Goal: Feedback & Contribution: Leave review/rating

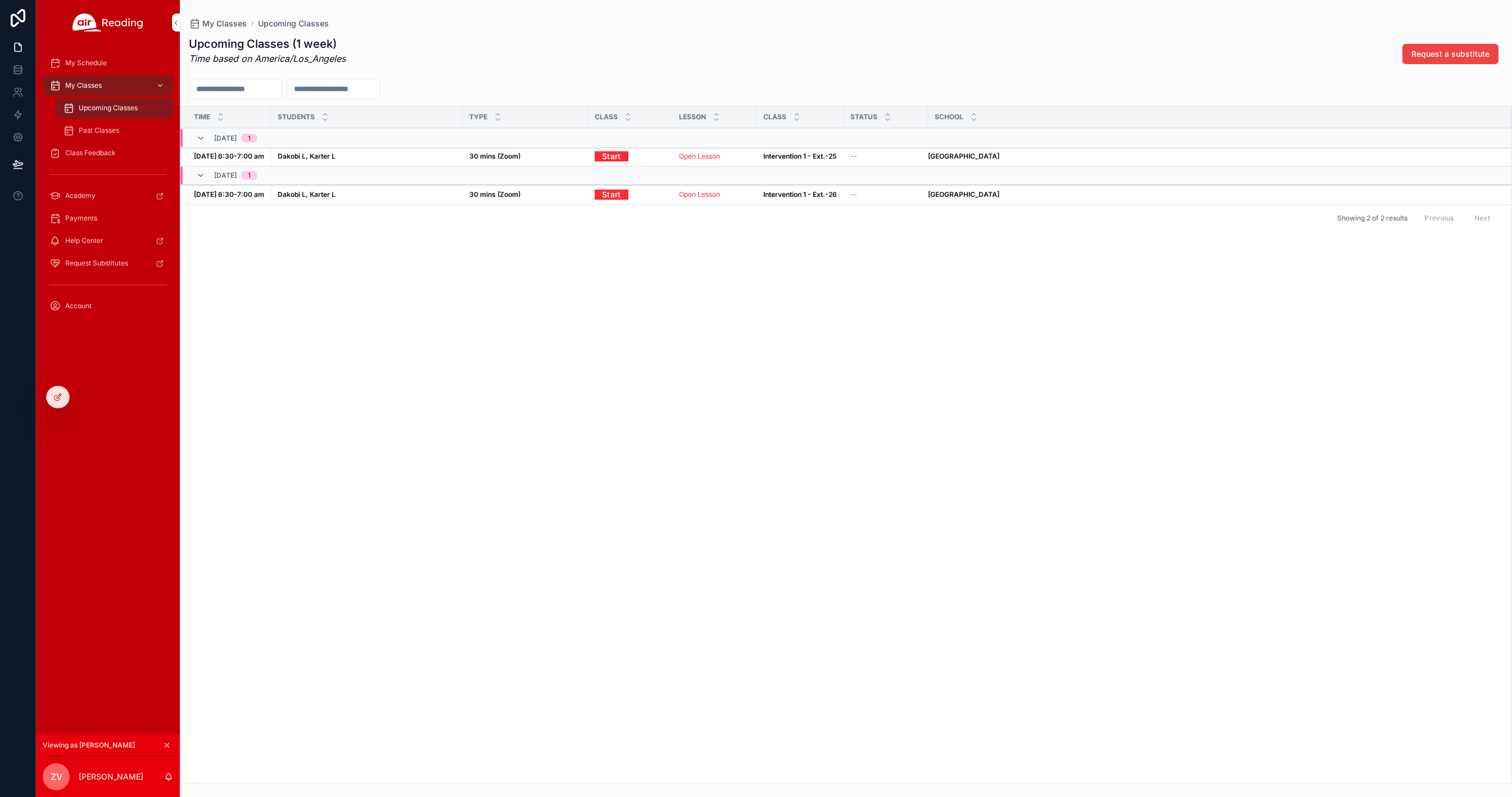
click at [0, 0] on icon at bounding box center [0, 0] width 0 height 0
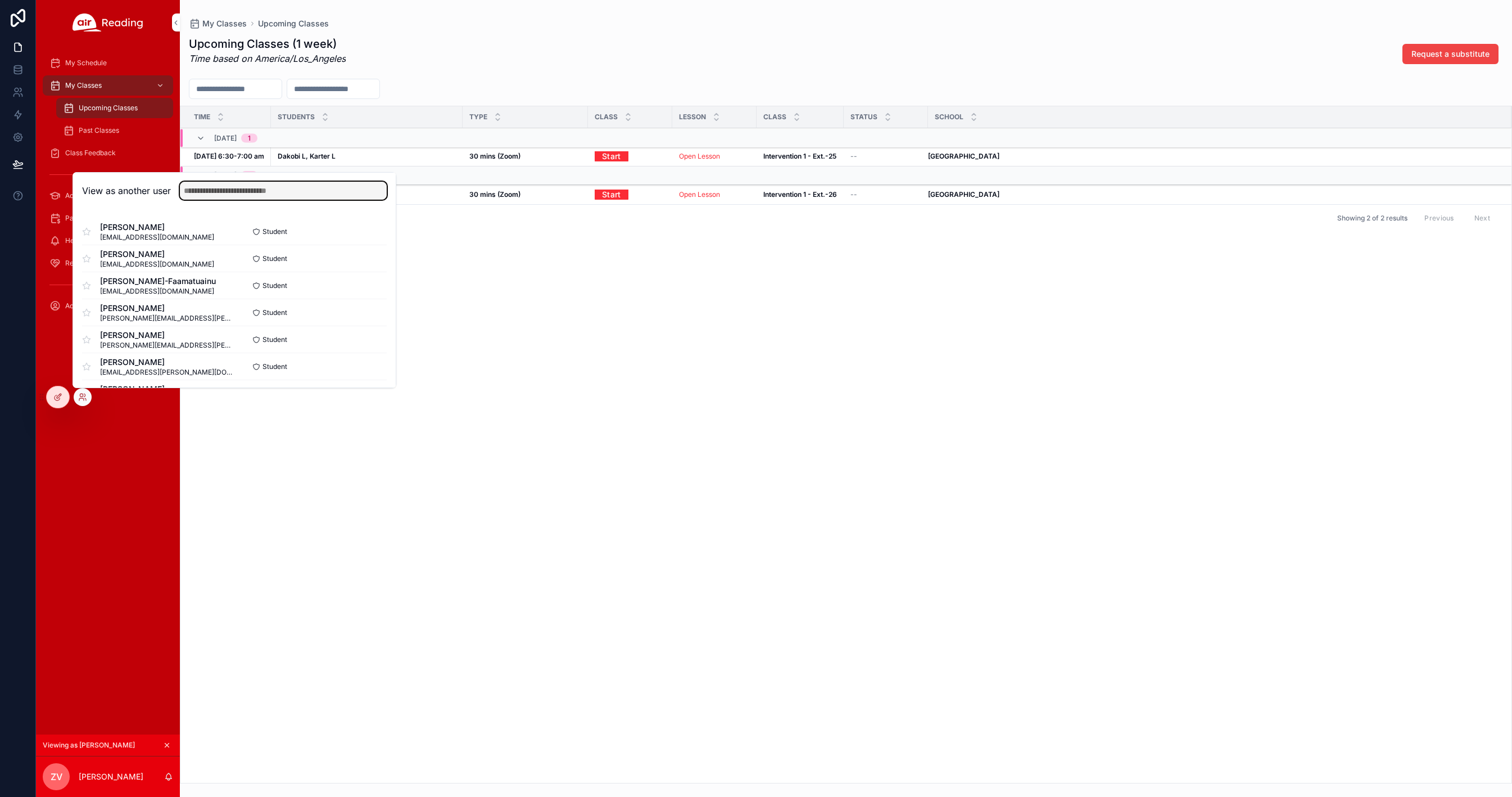
click at [205, 187] on input "text" at bounding box center [283, 190] width 207 height 18
type input "******"
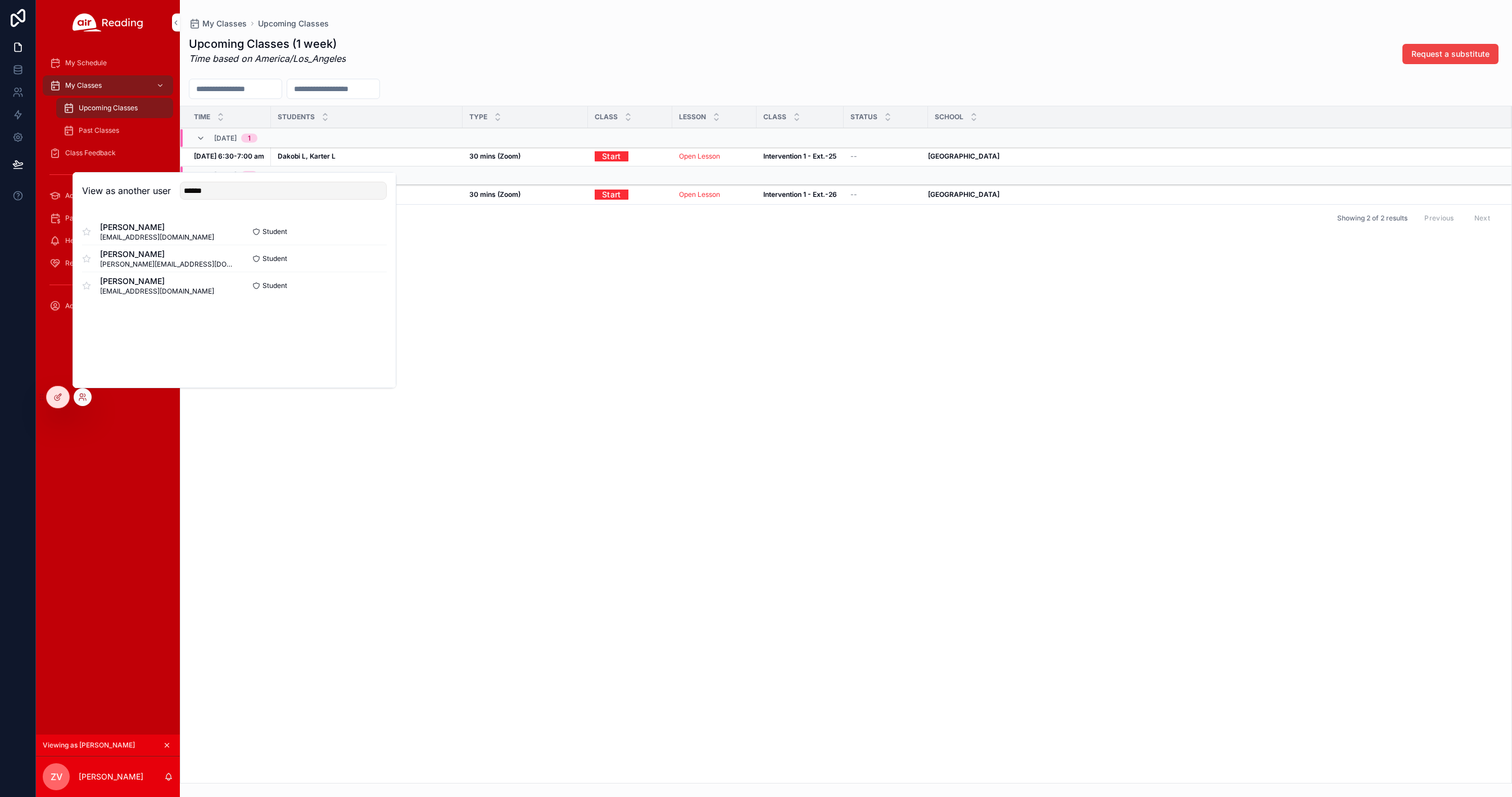
click at [0, 0] on button "Select" at bounding box center [0, 0] width 0 height 0
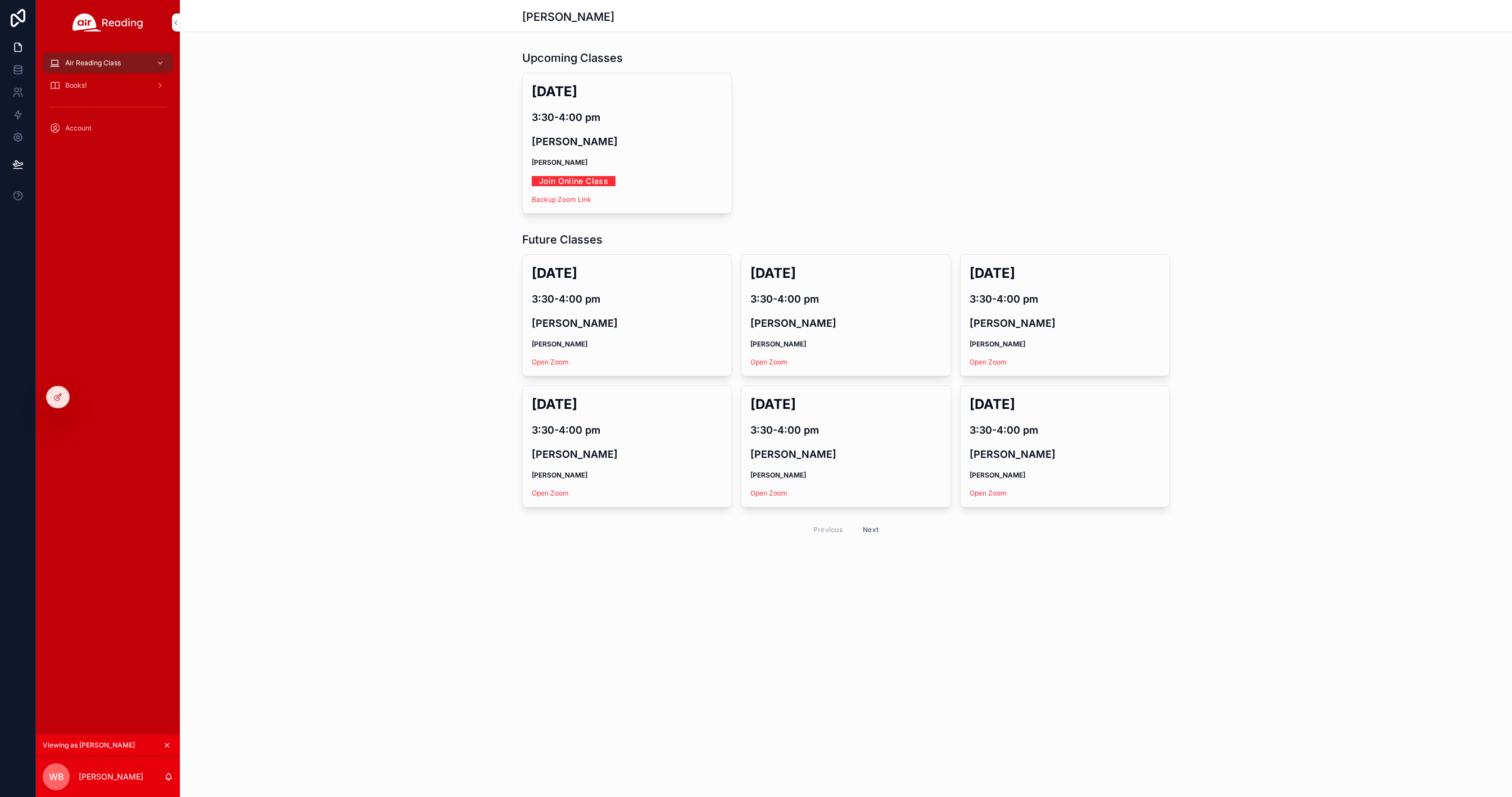
click at [544, 164] on strong "Emma" at bounding box center [559, 162] width 55 height 9
click at [562, 91] on h2 "Mon, Oct 6" at bounding box center [627, 91] width 190 height 19
drag, startPoint x: 562, startPoint y: 91, endPoint x: 497, endPoint y: 67, distance: 69.3
click at [562, 91] on h2 "Mon, Oct 6" at bounding box center [627, 91] width 190 height 19
click at [76, 126] on span "Account" at bounding box center [79, 128] width 27 height 9
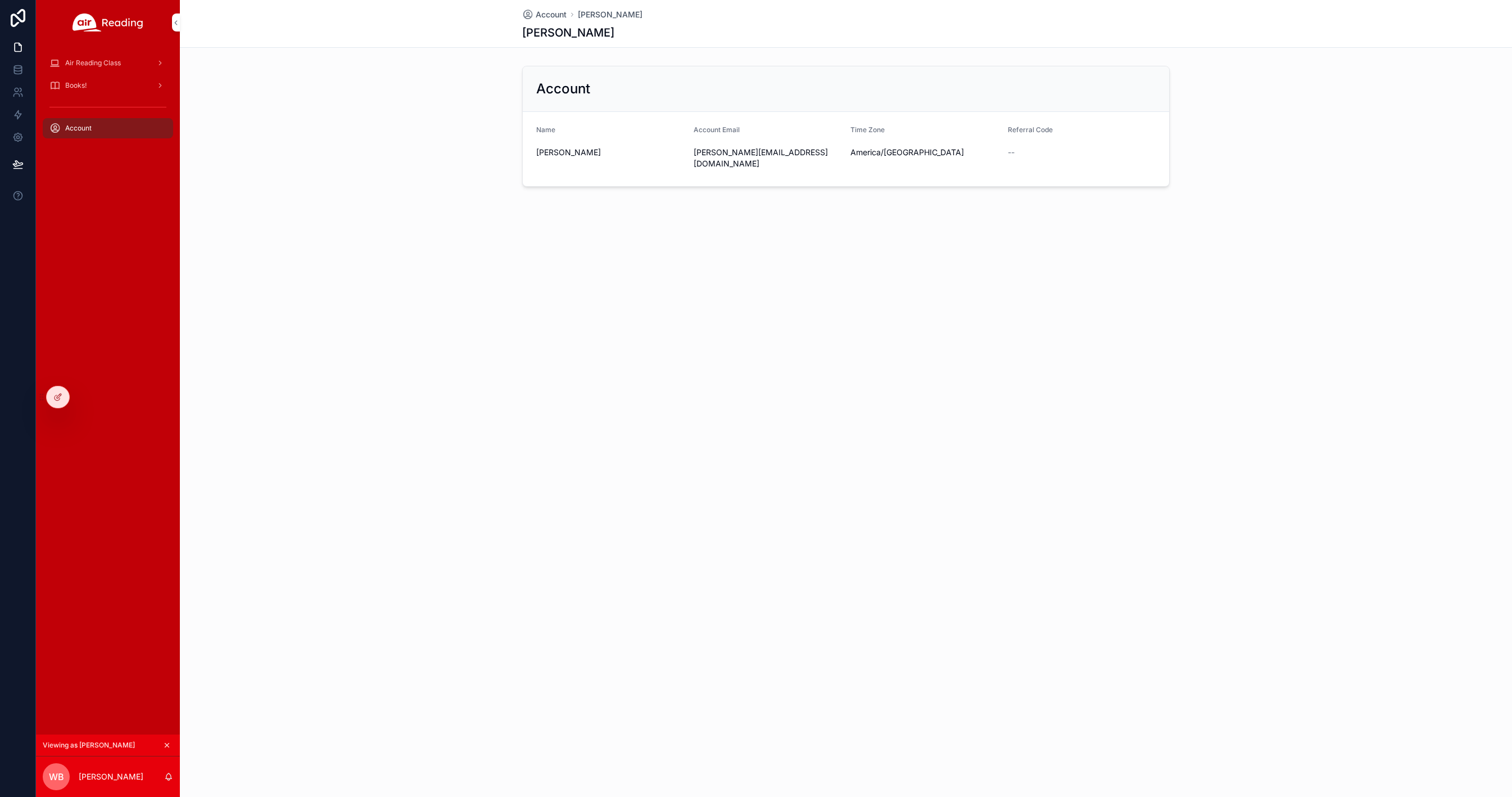
click at [81, 56] on div "Air Reading Class" at bounding box center [108, 62] width 117 height 18
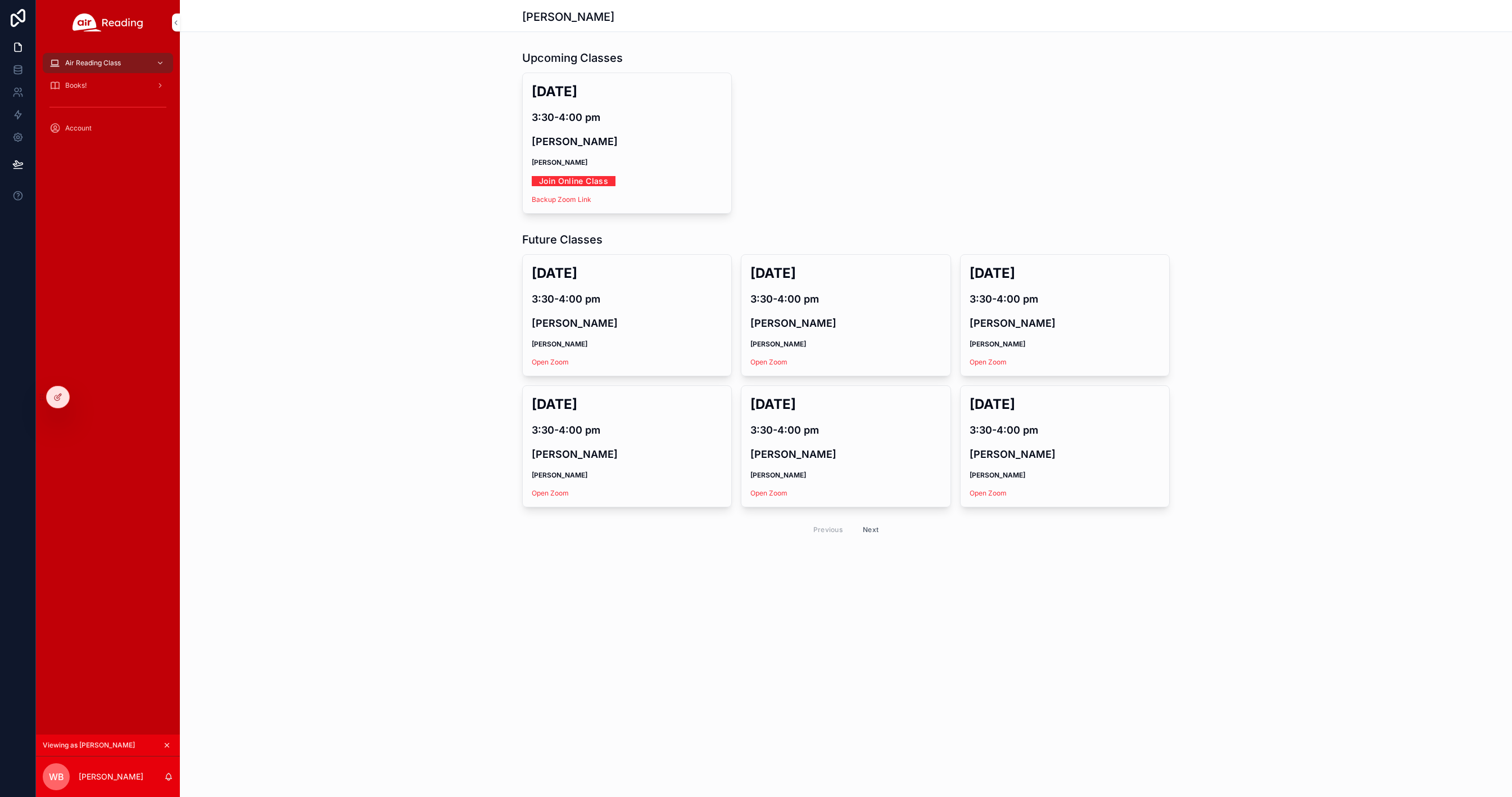
click at [565, 119] on h4 "3:30-4:00 pm" at bounding box center [627, 116] width 190 height 15
click at [576, 269] on h2 "Mon, Oct 6" at bounding box center [627, 273] width 190 height 19
click at [571, 297] on h4 "3:30-4:00 pm" at bounding box center [627, 298] width 190 height 15
click at [546, 341] on strong "Emma" at bounding box center [559, 343] width 55 height 9
click at [546, 343] on strong "Emma" at bounding box center [559, 343] width 55 height 9
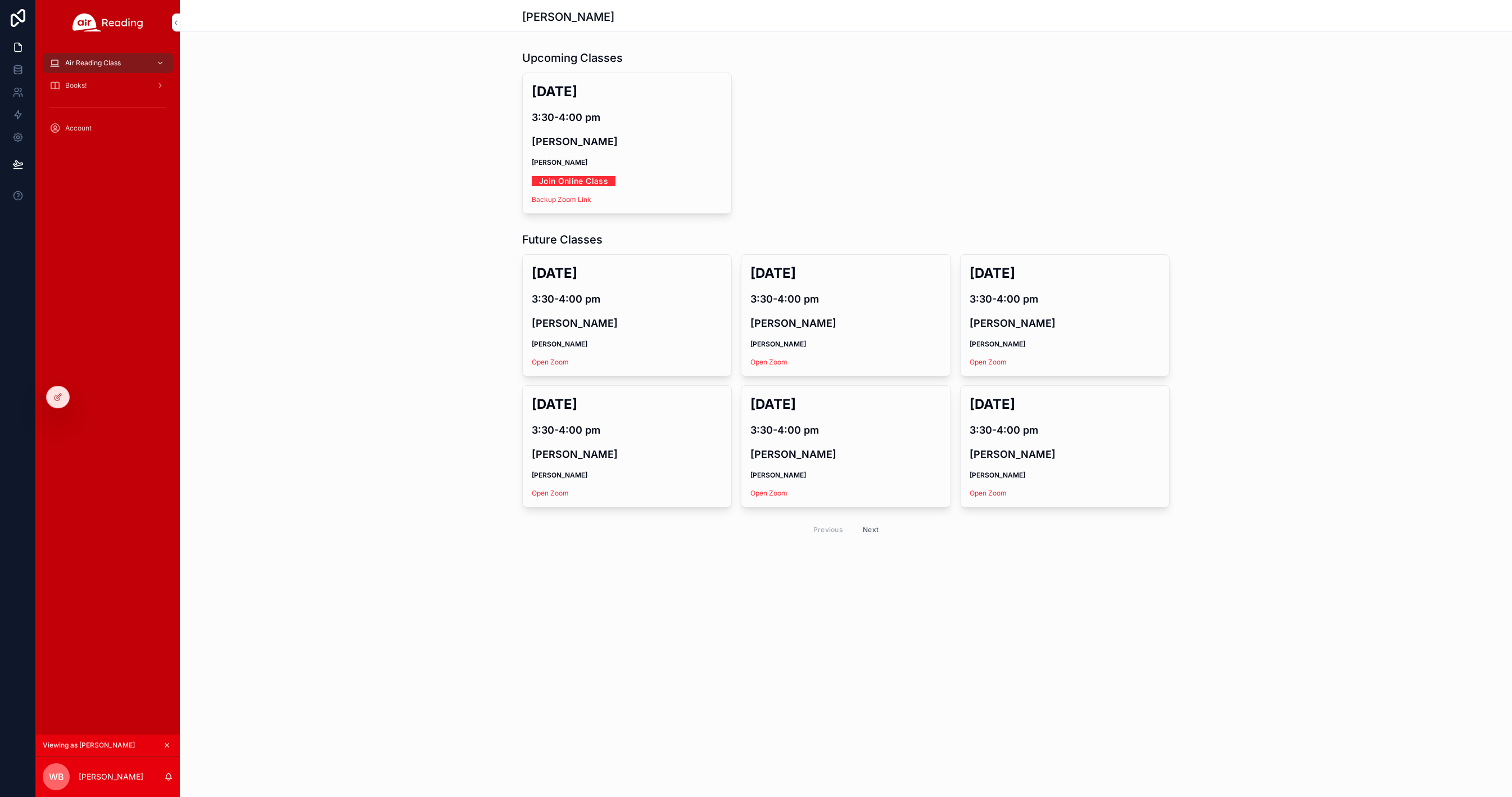
click at [873, 529] on button "Next" at bounding box center [870, 529] width 31 height 17
click at [822, 532] on button "Previous" at bounding box center [828, 529] width 45 height 17
click at [0, 0] on icon at bounding box center [0, 0] width 0 height 0
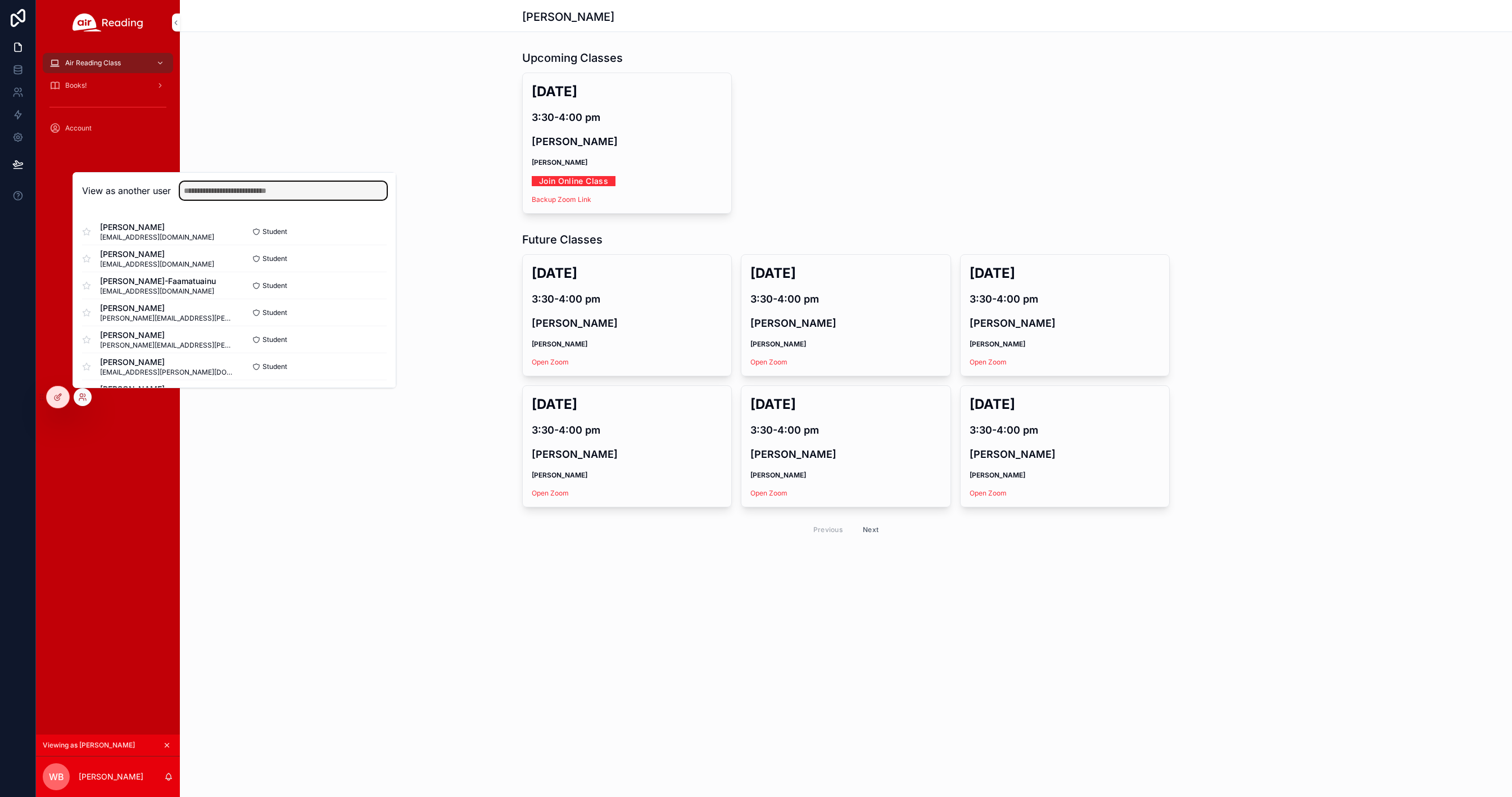
click at [208, 190] on input "text" at bounding box center [283, 190] width 207 height 18
type input "****"
click at [0, 0] on button "Select" at bounding box center [0, 0] width 0 height 0
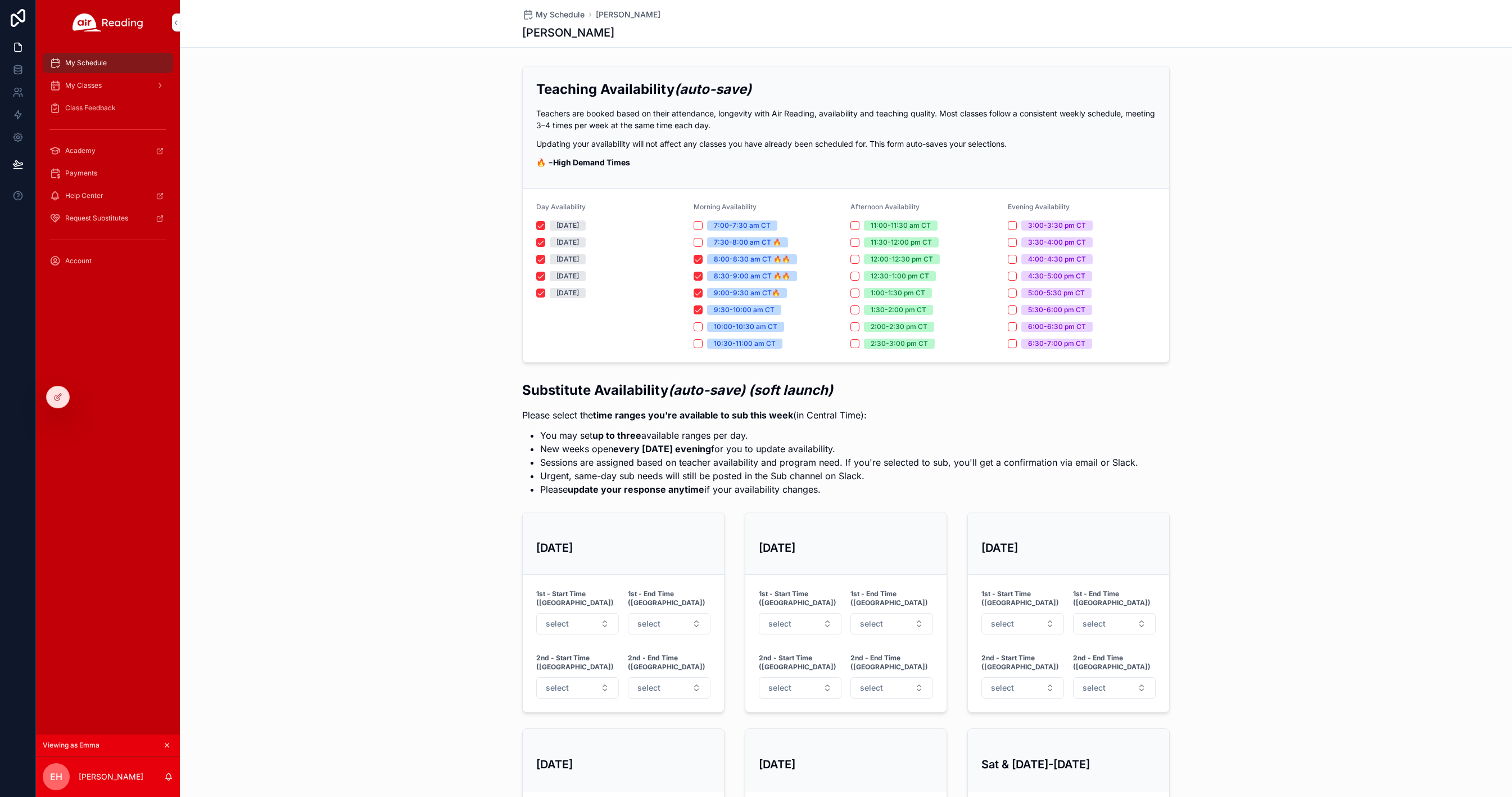
click at [98, 84] on span "My Classes" at bounding box center [84, 86] width 37 height 9
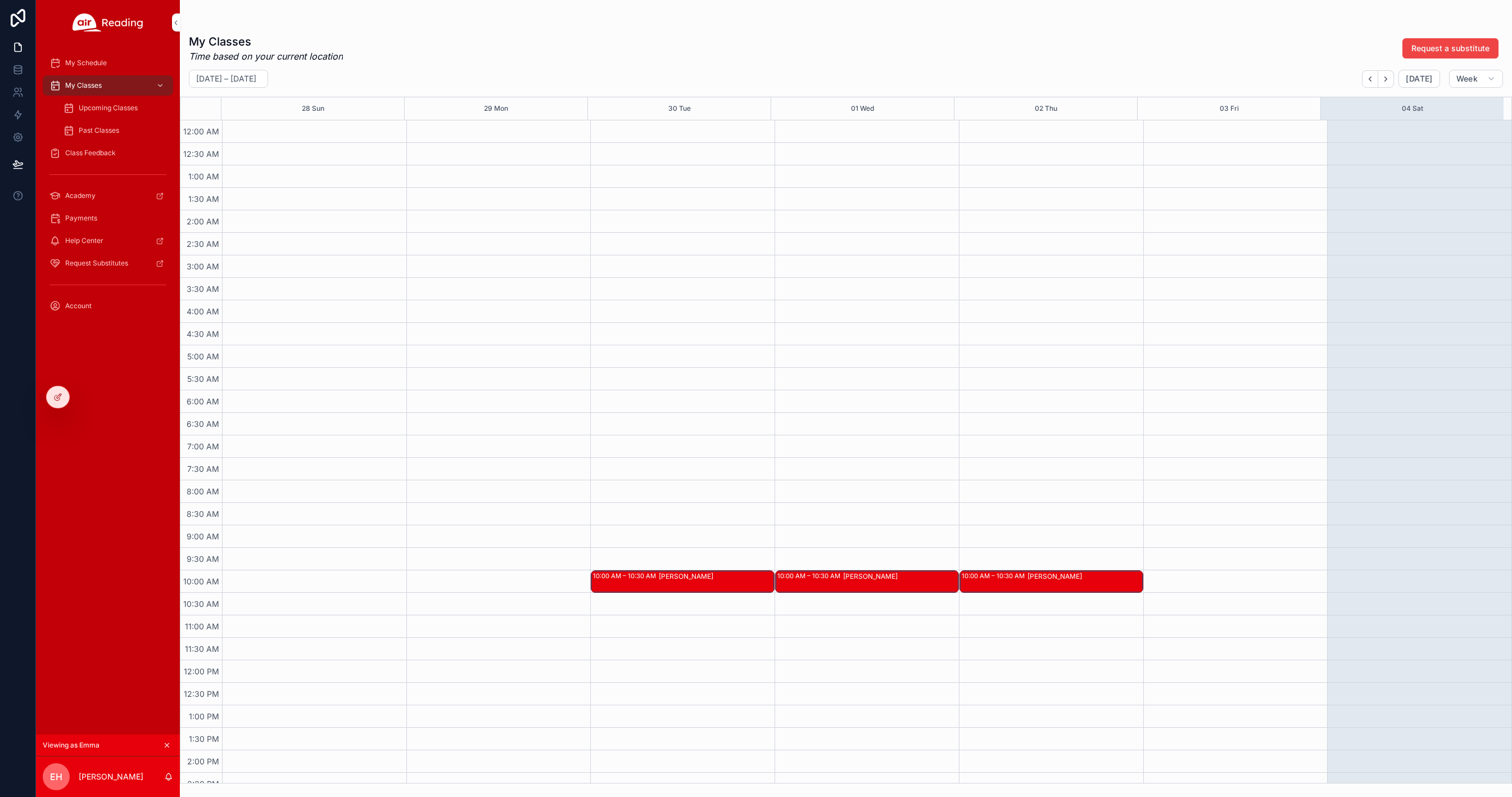
click at [102, 105] on span "Upcoming Classes" at bounding box center [109, 109] width 59 height 9
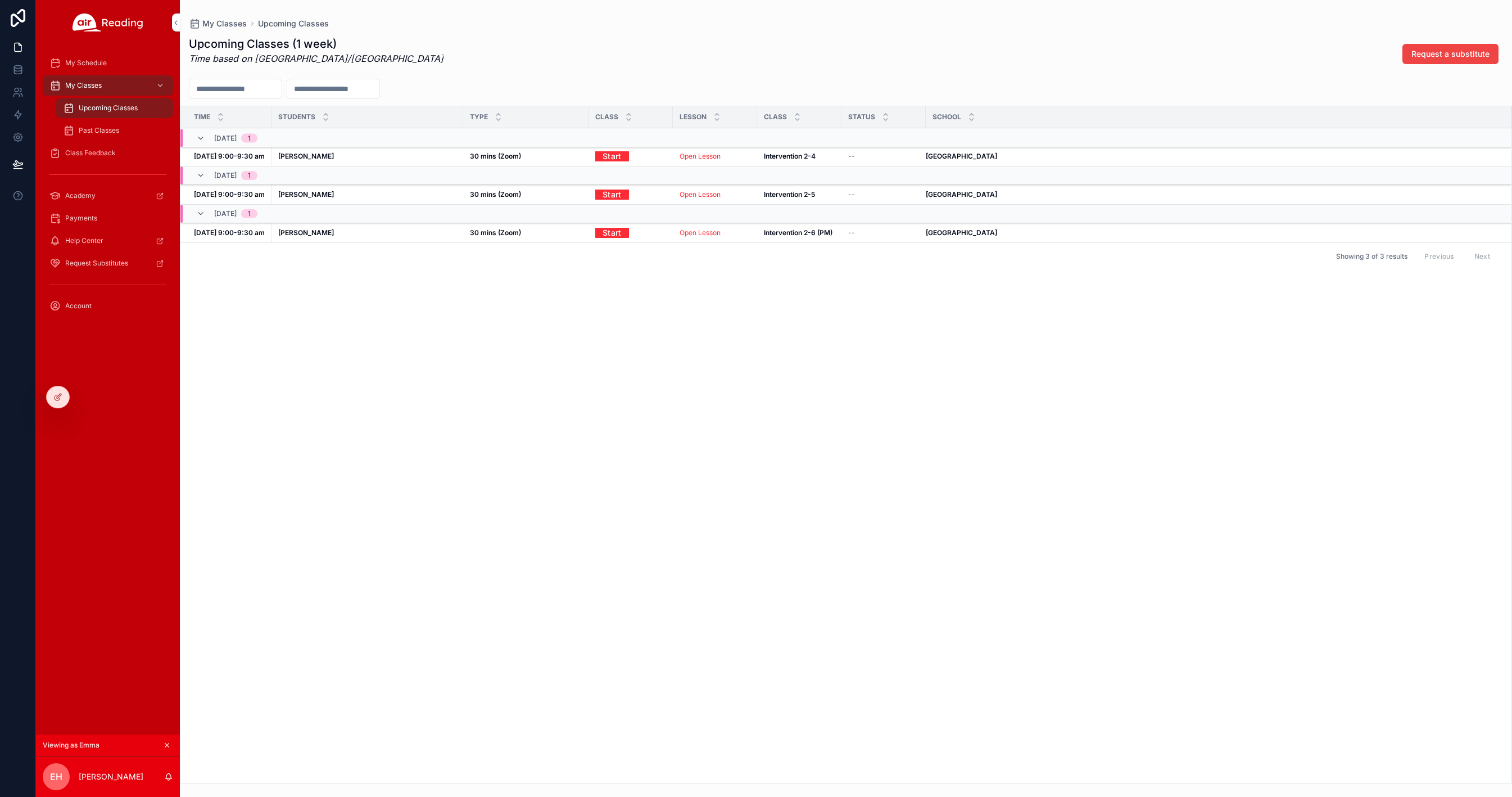
click at [0, 0] on icon at bounding box center [0, 0] width 0 height 0
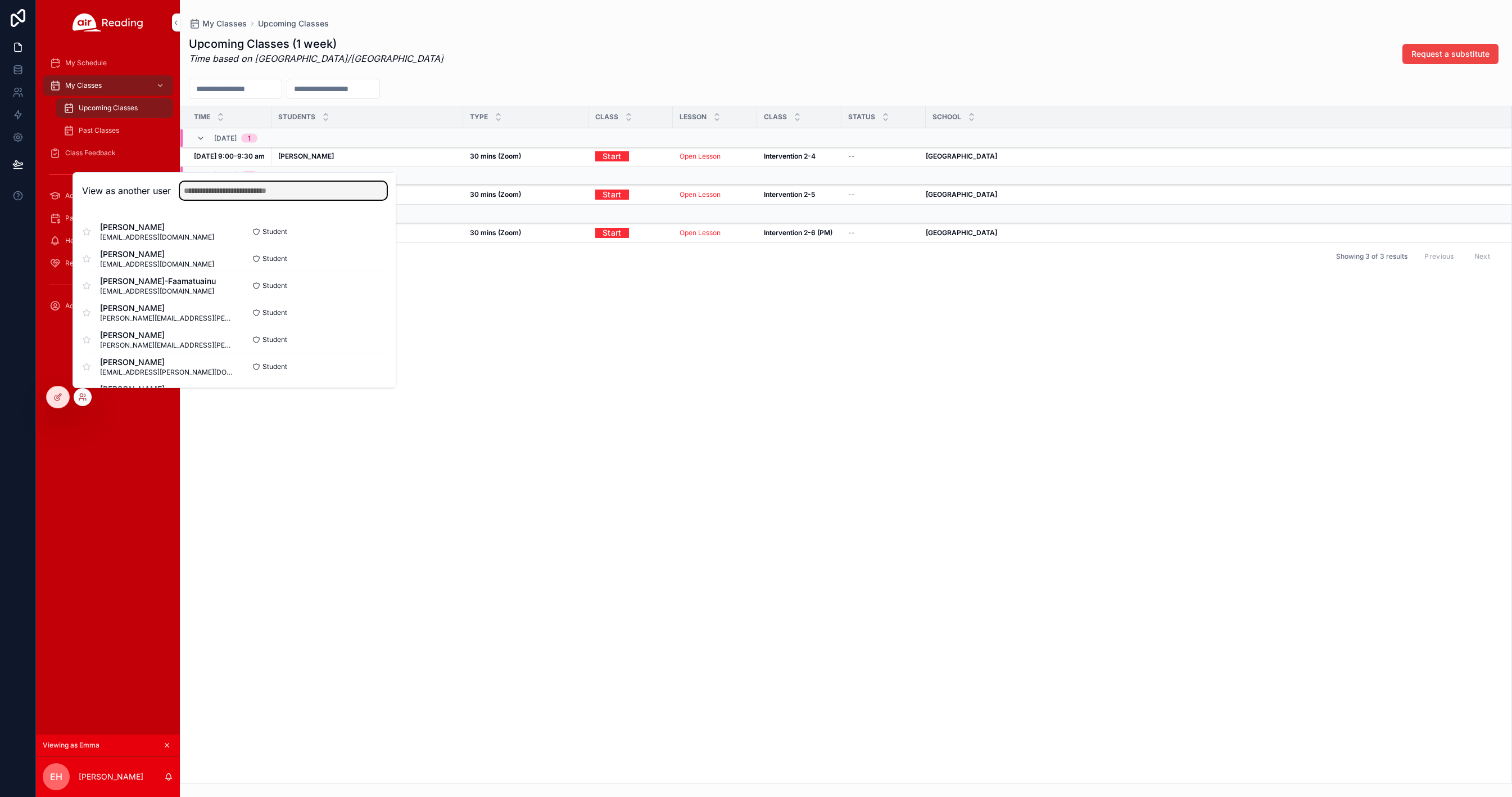
click at [203, 192] on input "text" at bounding box center [283, 190] width 207 height 18
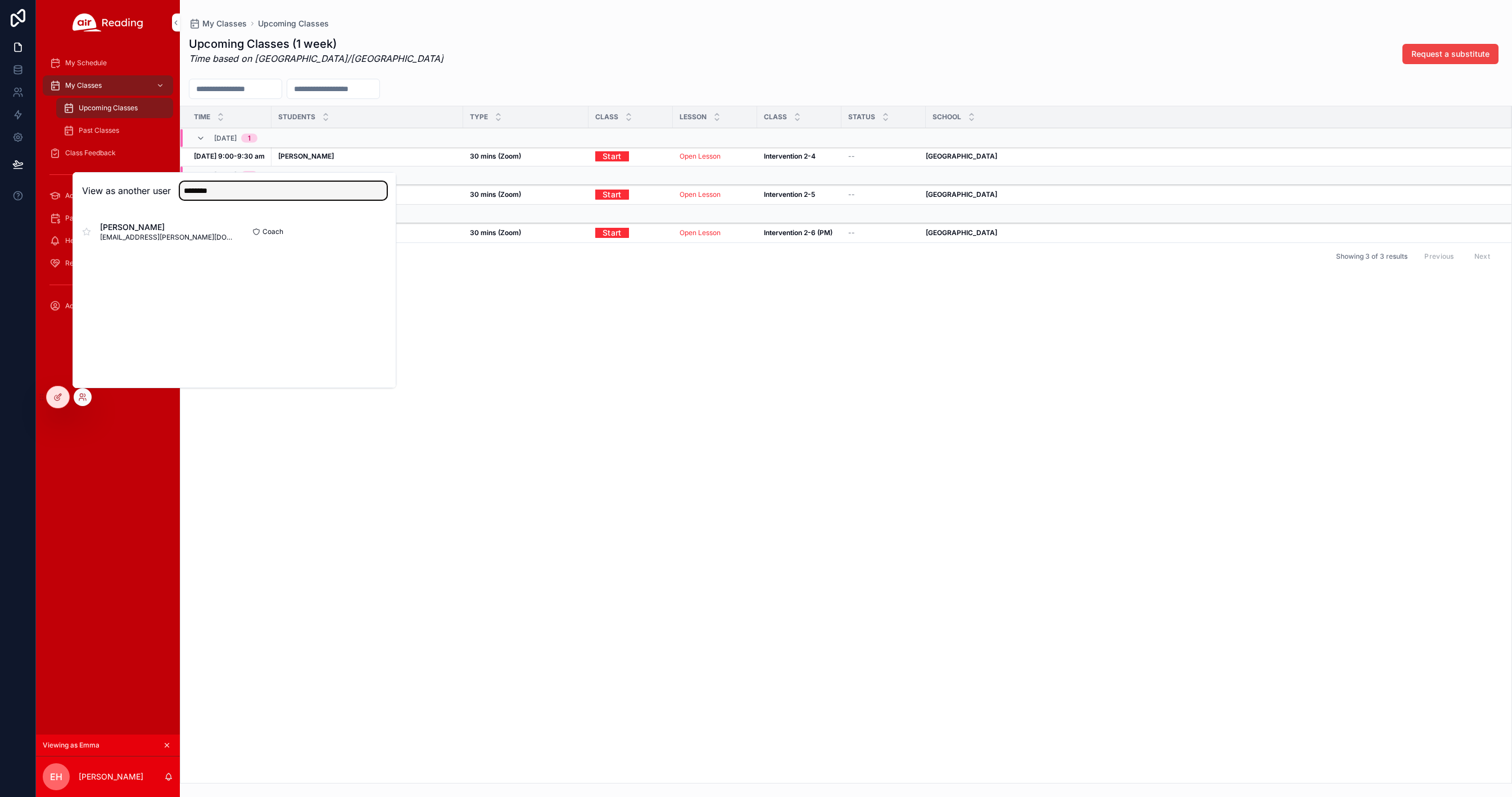
type input "********"
click at [0, 0] on button "Select" at bounding box center [0, 0] width 0 height 0
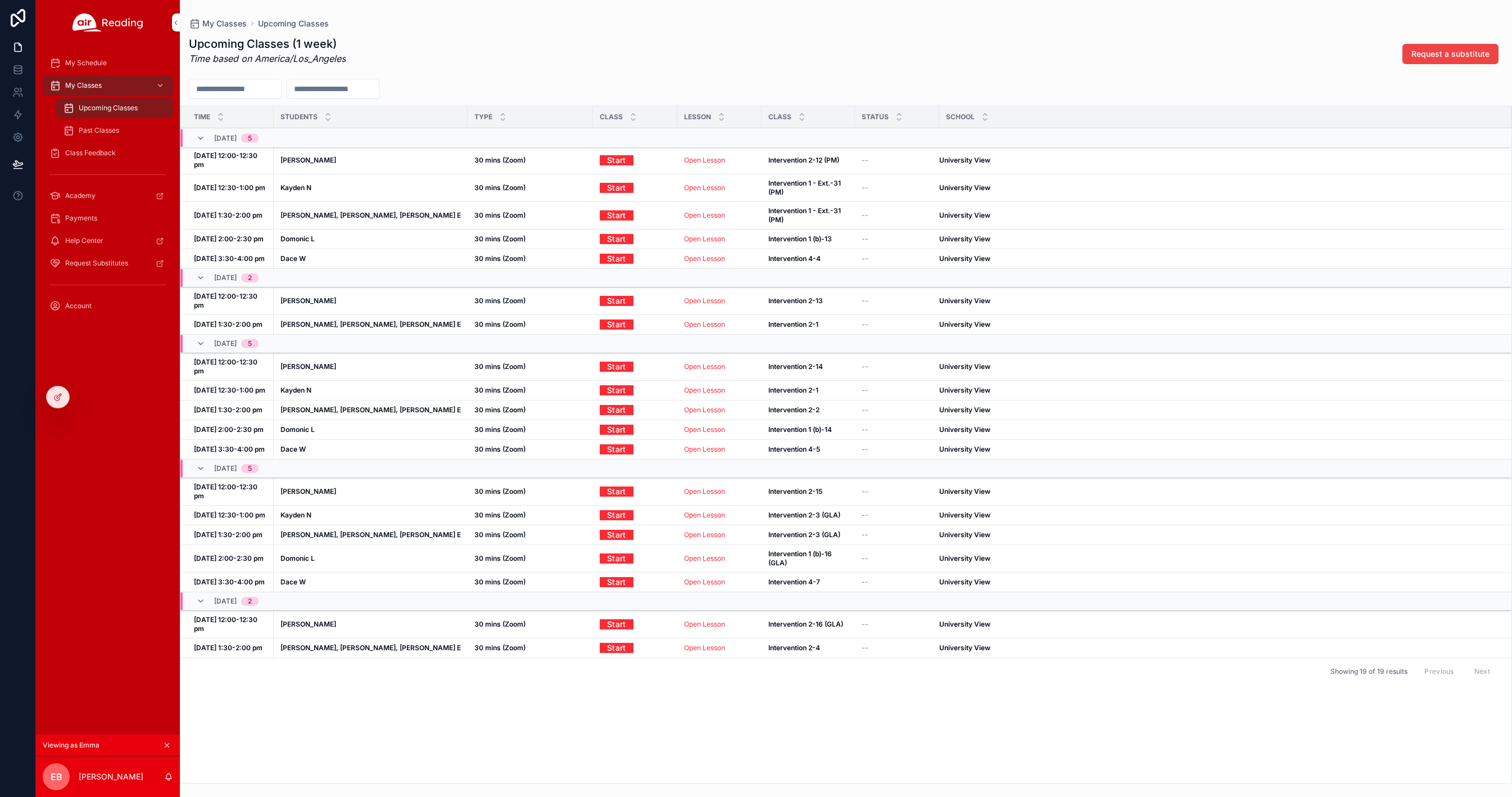
click at [100, 154] on span "Class Feedback" at bounding box center [91, 153] width 51 height 9
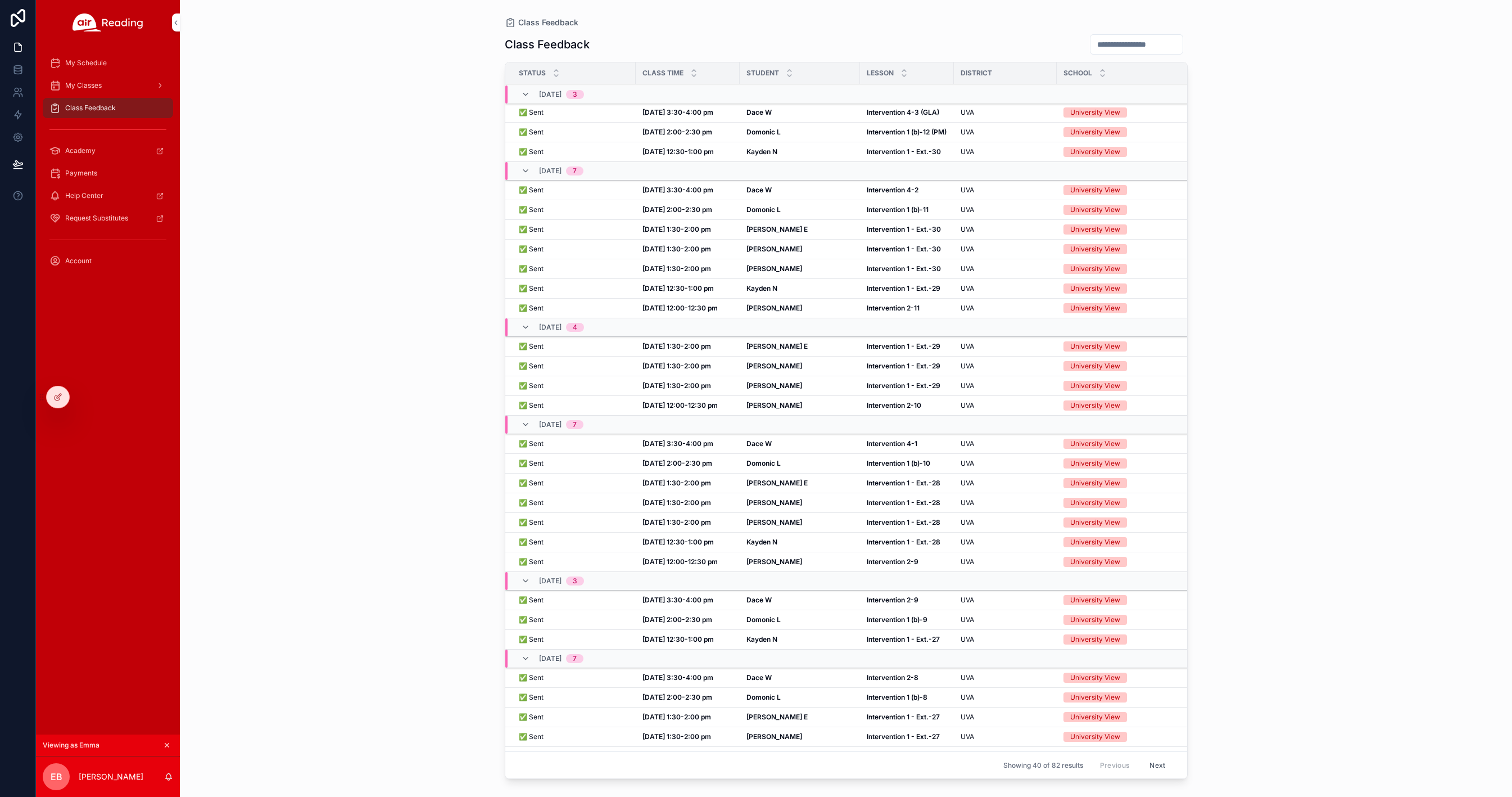
click at [765, 267] on strong "Willie B" at bounding box center [774, 269] width 55 height 9
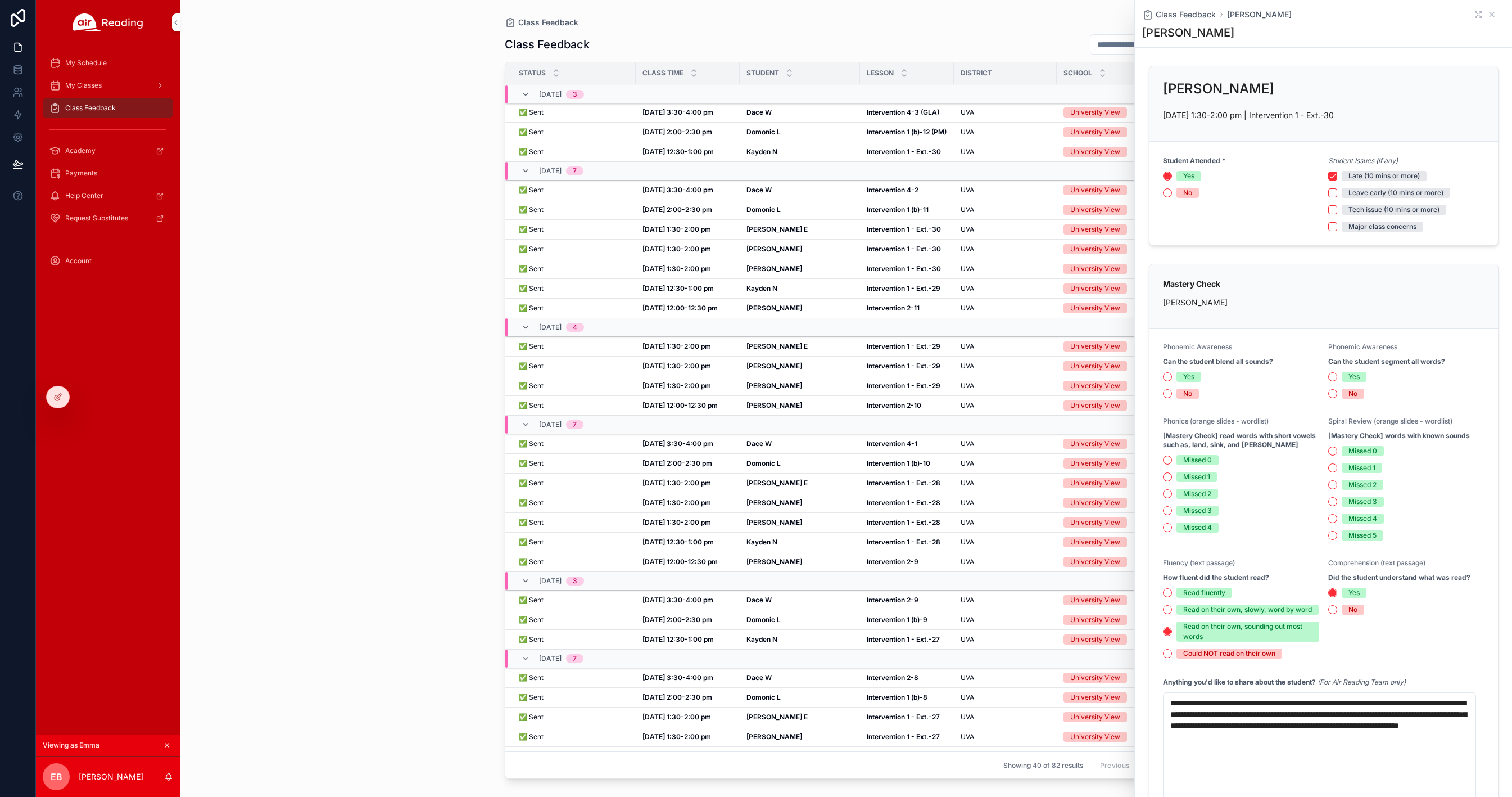
click at [353, 399] on div "Class Feedback Class Feedback Status Class Time Student Lesson District School …" at bounding box center [845, 398] width 1332 height 797
click at [777, 383] on div "Willie B Willie B" at bounding box center [799, 386] width 107 height 9
click at [763, 519] on strong "Willie B" at bounding box center [774, 521] width 55 height 9
click at [760, 382] on strong "Willie B" at bounding box center [774, 385] width 55 height 9
click at [767, 263] on td "Willie B Willie B" at bounding box center [800, 269] width 120 height 20
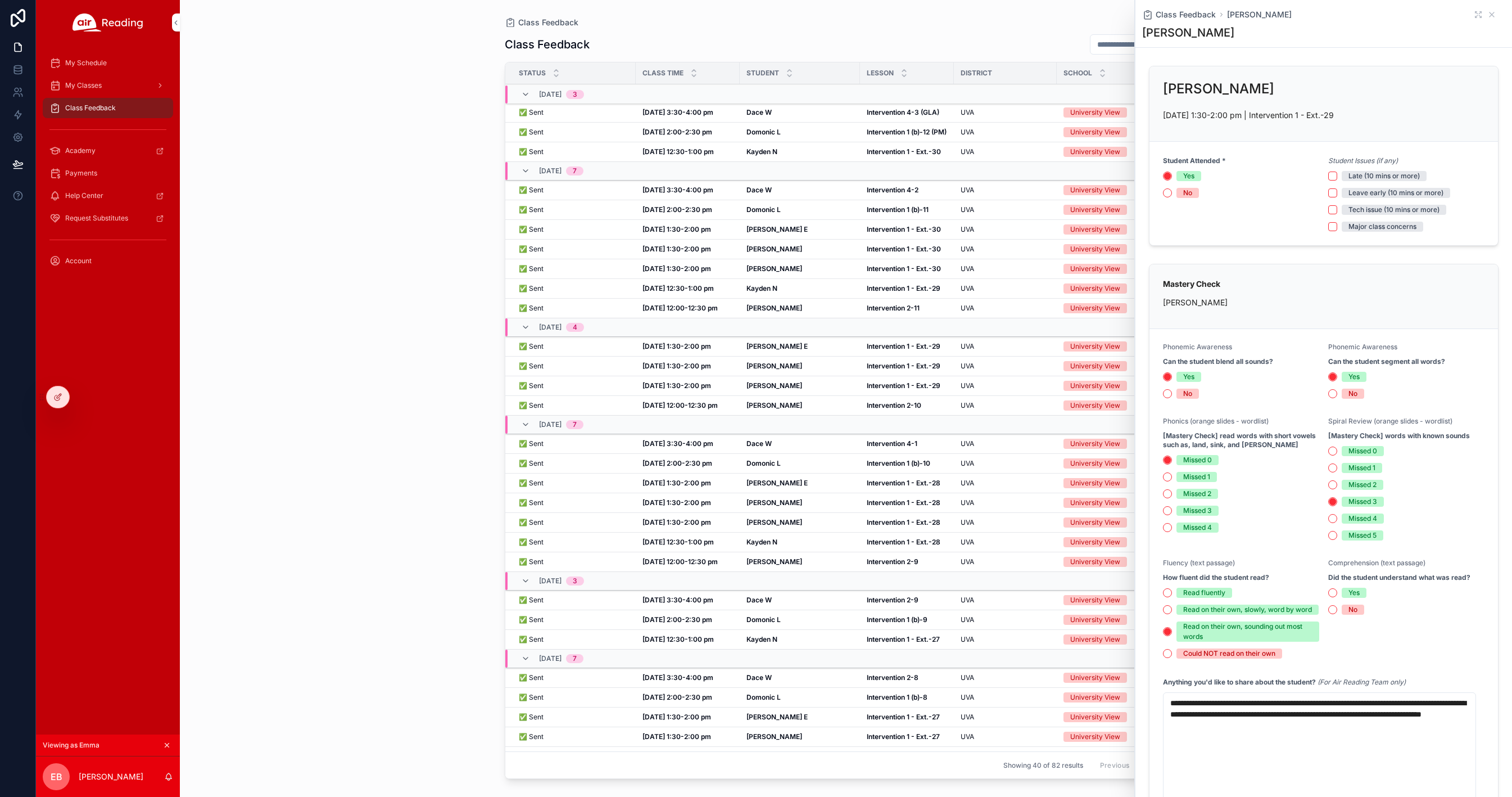
click at [764, 266] on strong "Willie B" at bounding box center [774, 269] width 55 height 9
click at [760, 266] on strong "Willie B" at bounding box center [774, 269] width 55 height 9
click at [1058, 15] on div "Class Feedback Class Feedback Status Class Time Student Lesson District School …" at bounding box center [846, 391] width 719 height 783
click at [1490, 13] on icon "scrollable content" at bounding box center [1492, 15] width 5 height 5
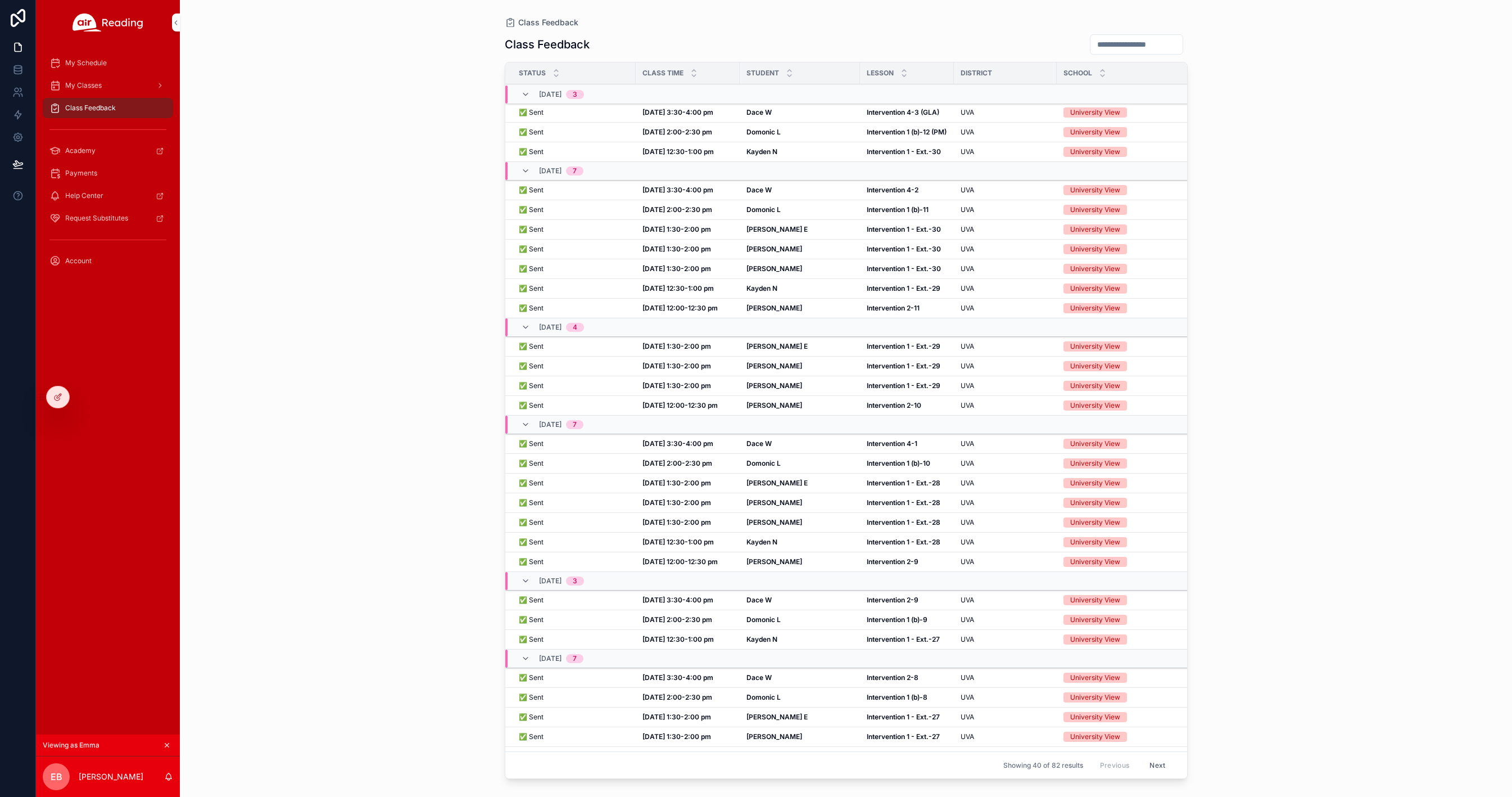
click at [87, 174] on span "Payments" at bounding box center [81, 173] width 32 height 9
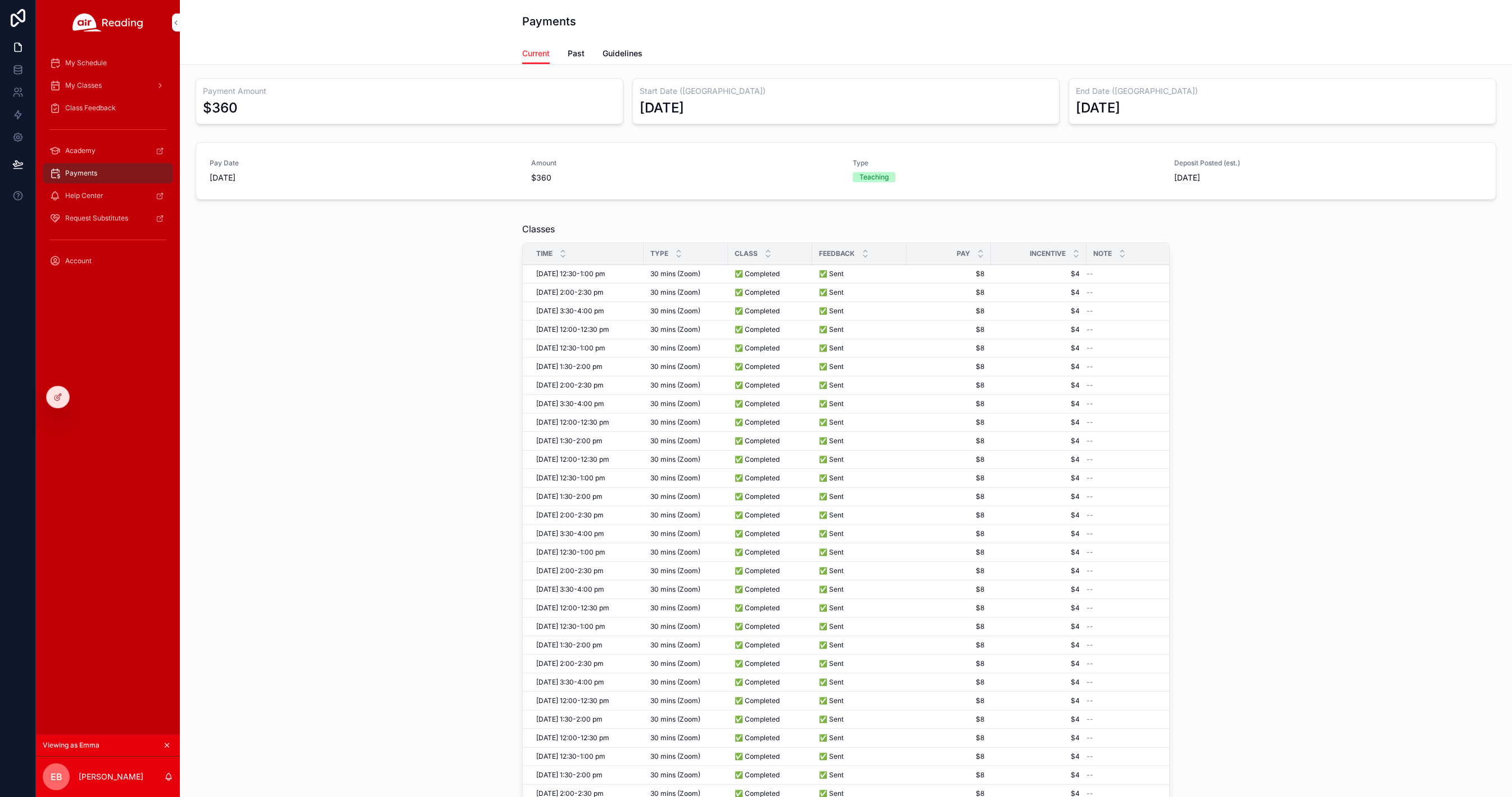
click at [85, 84] on span "My Classes" at bounding box center [84, 86] width 37 height 9
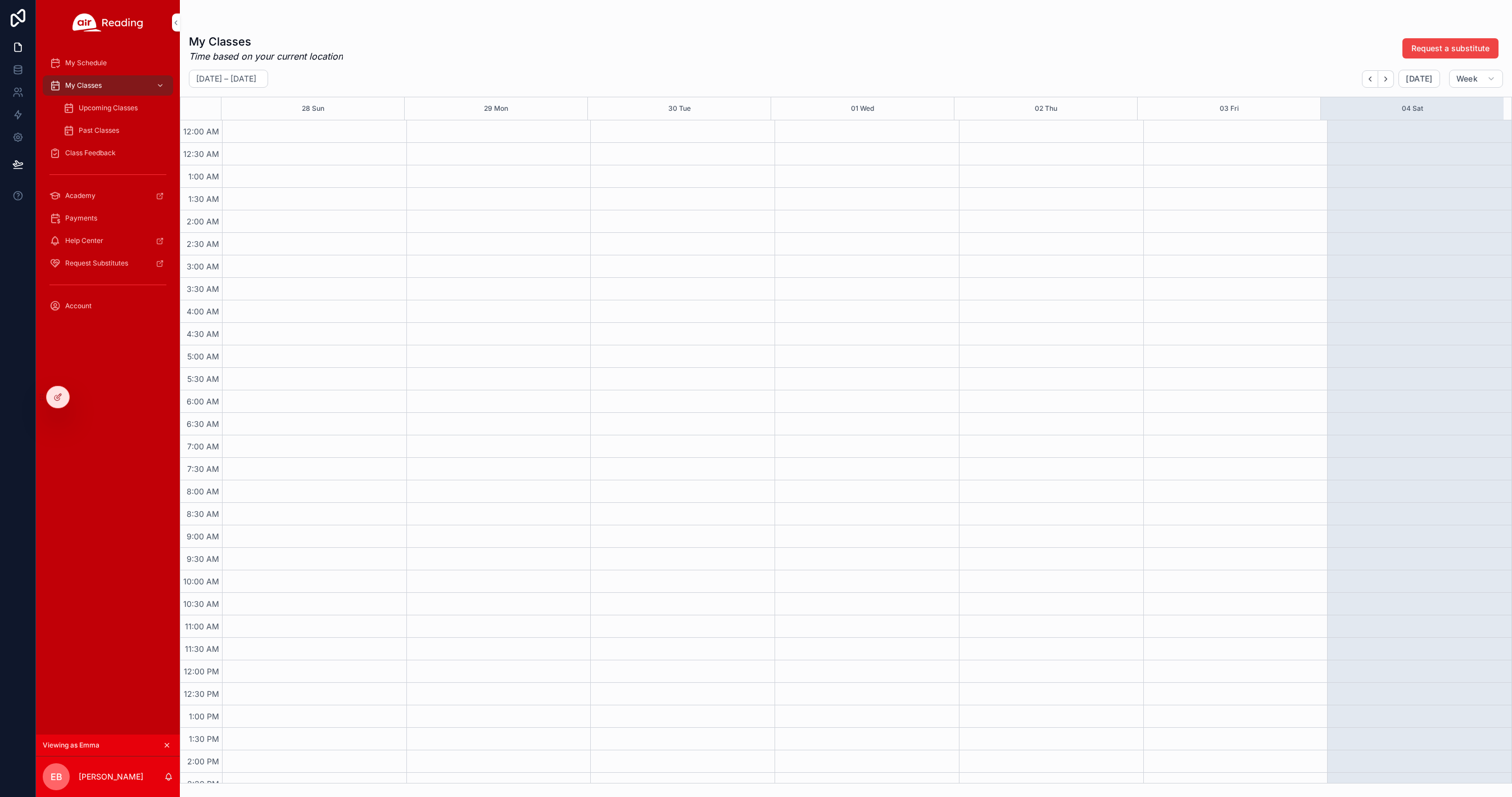
click at [93, 108] on span "Upcoming Classes" at bounding box center [109, 109] width 59 height 9
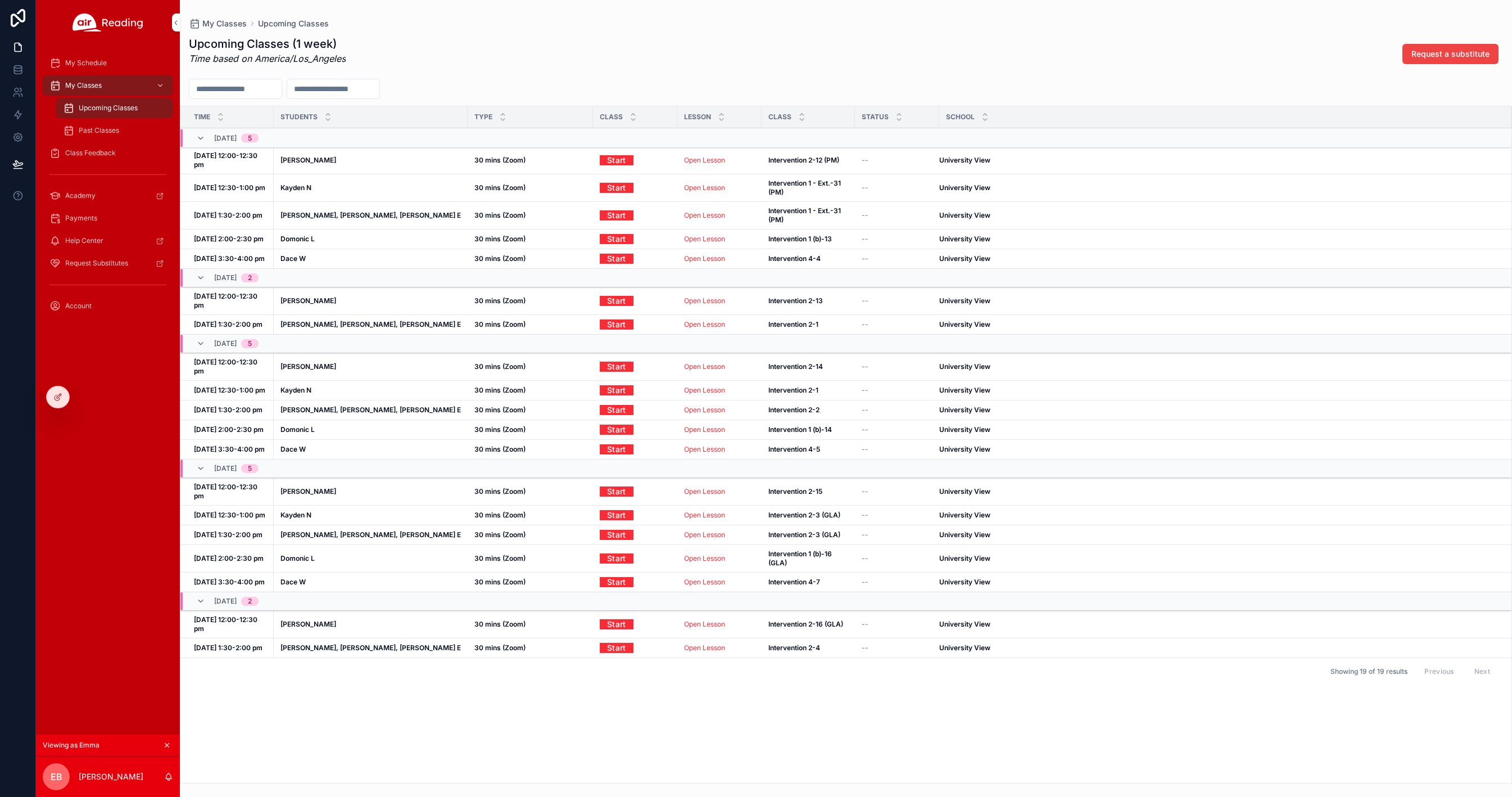
click at [94, 130] on span "Past Classes" at bounding box center [99, 130] width 41 height 9
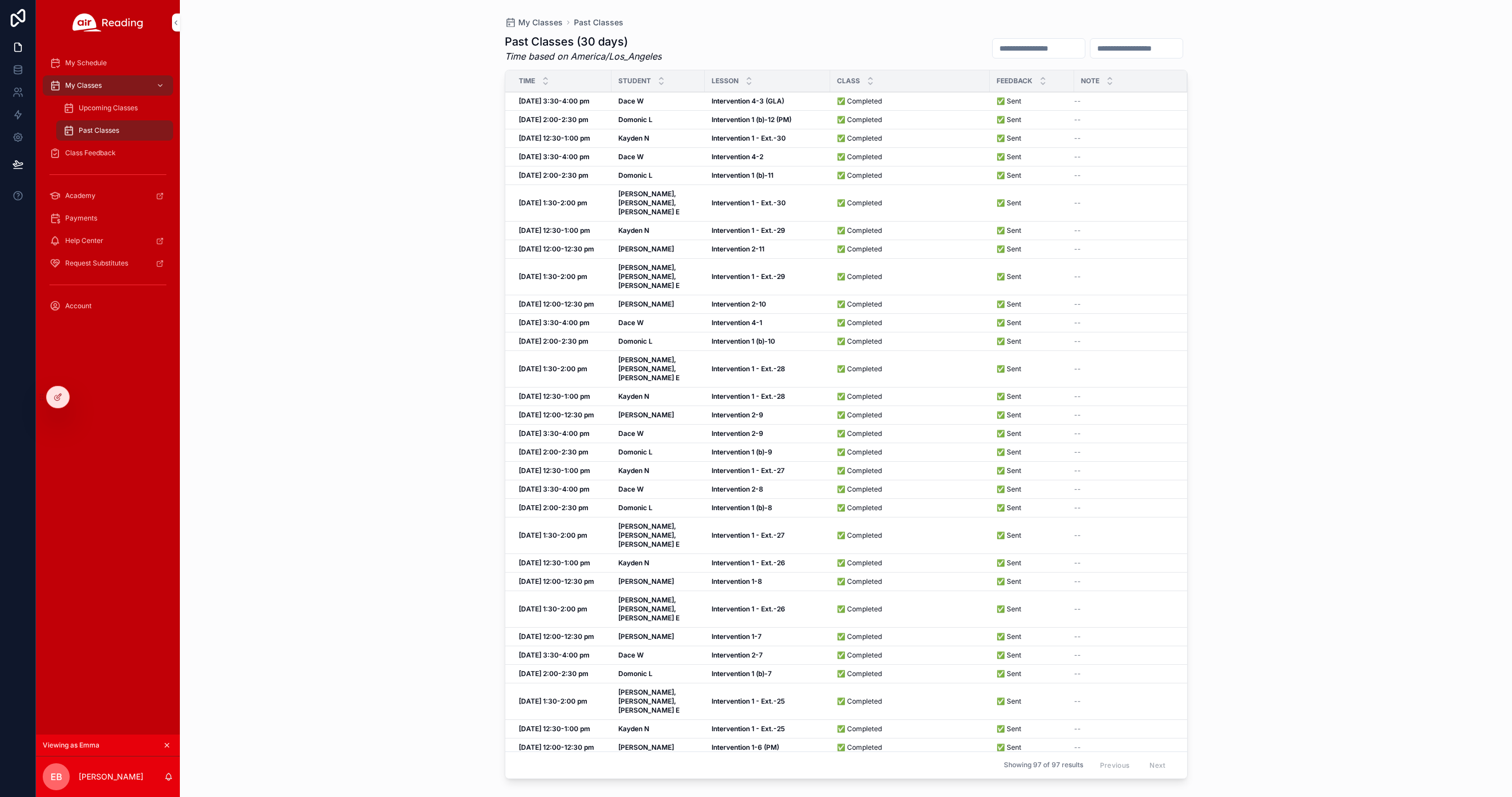
click at [94, 154] on span "Class Feedback" at bounding box center [91, 153] width 51 height 9
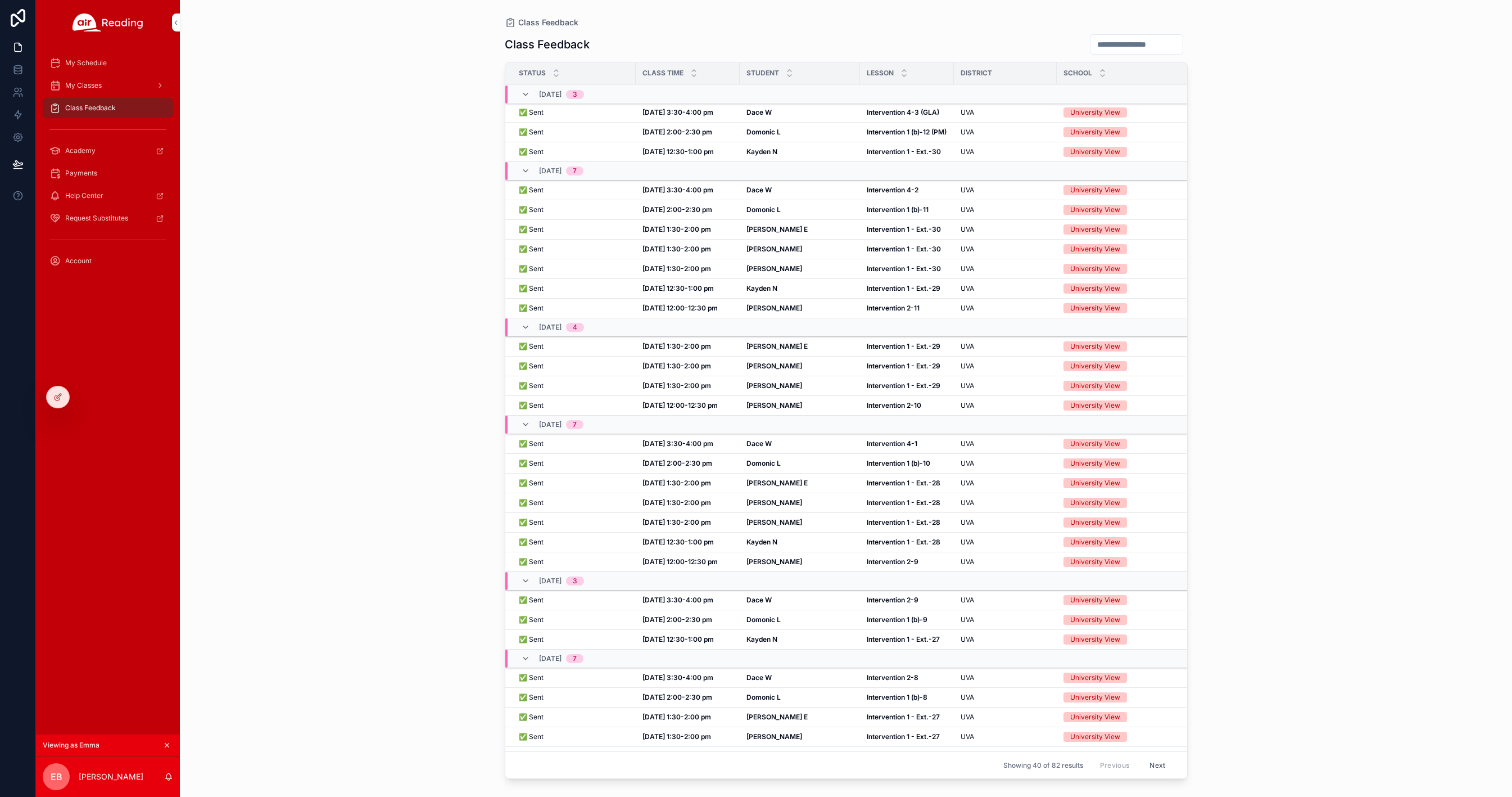
click at [0, 0] on icon at bounding box center [0, 0] width 0 height 0
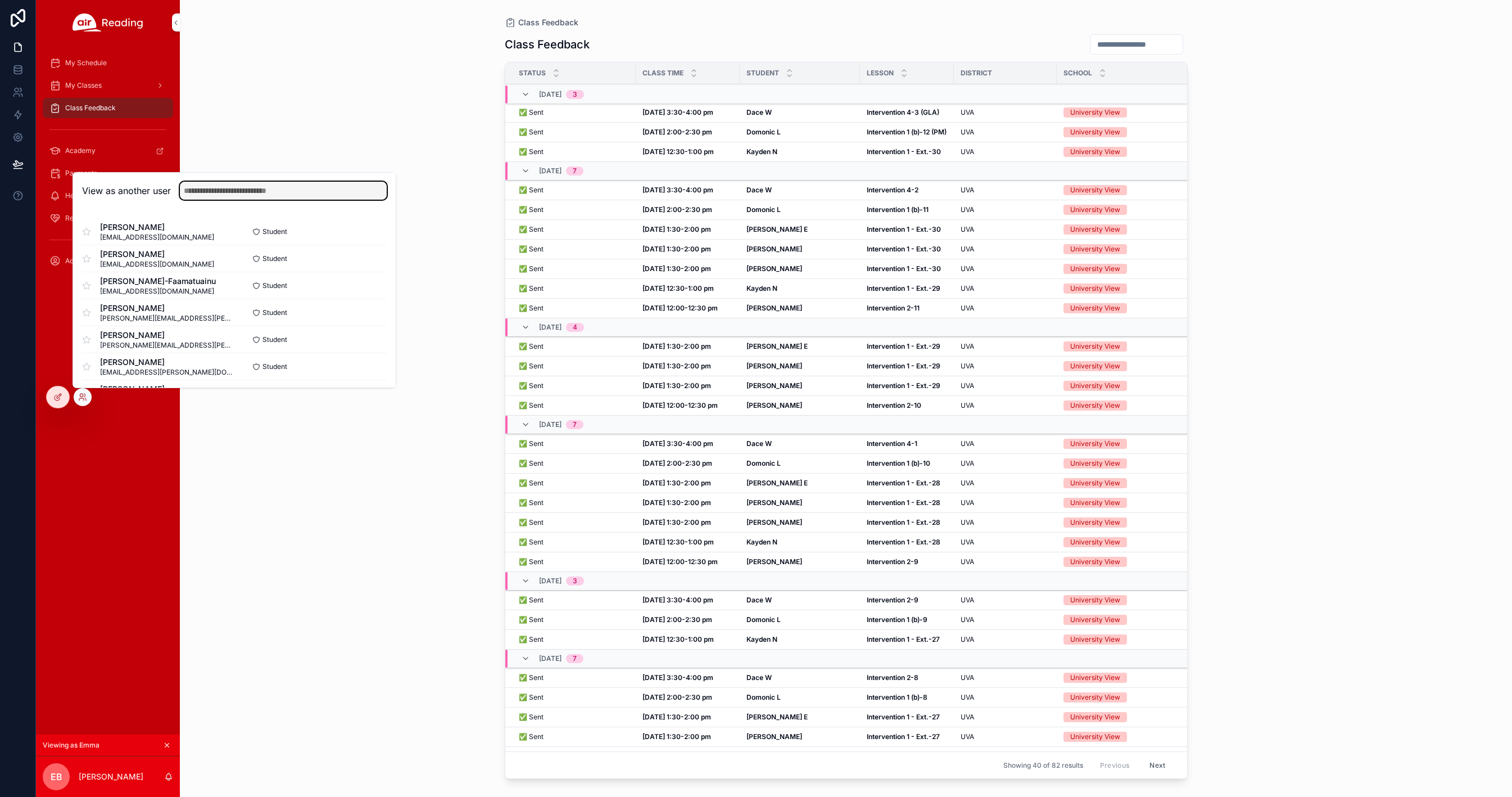
click at [208, 191] on input "text" at bounding box center [283, 190] width 207 height 18
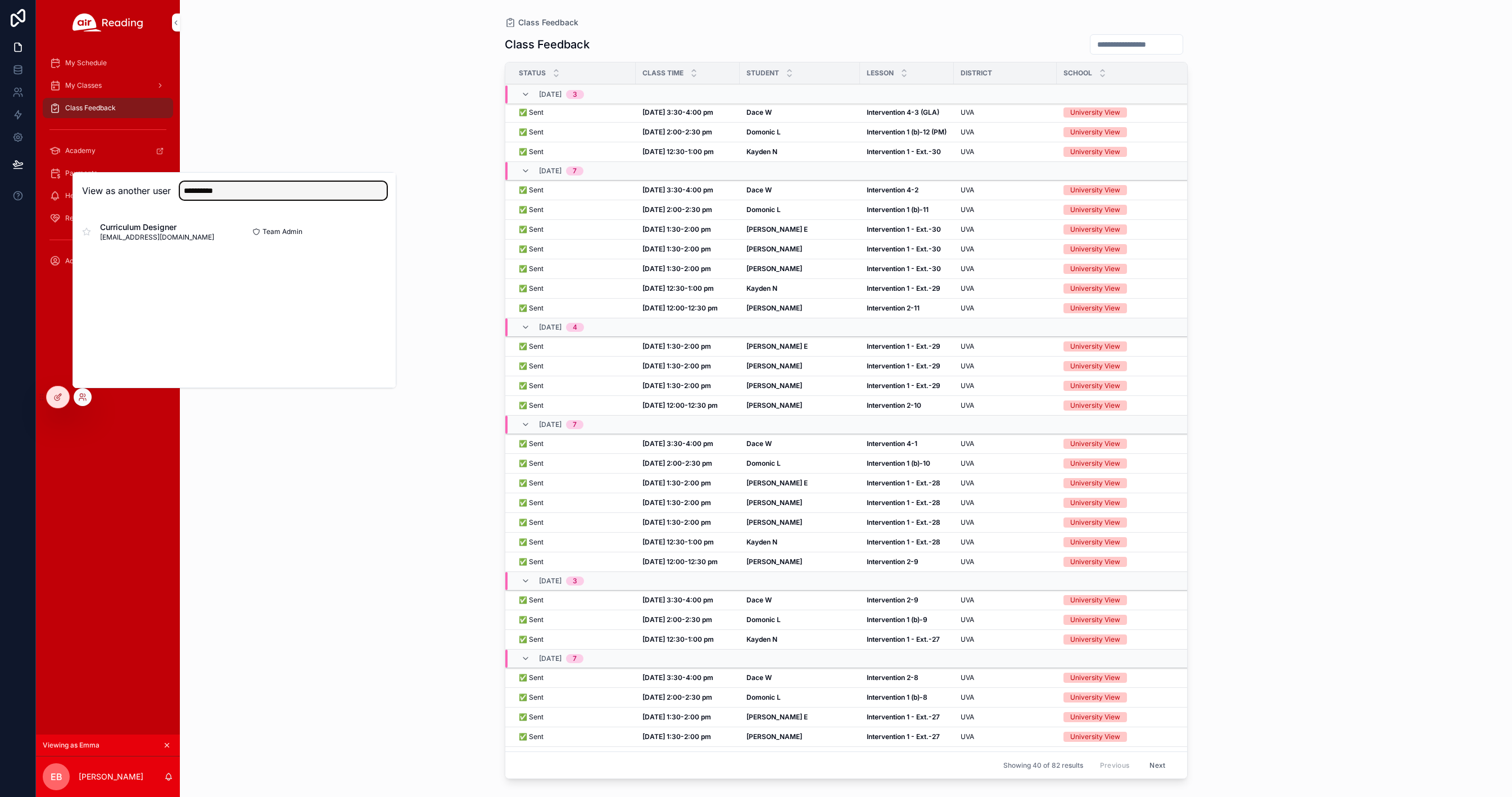
type input "**********"
click at [0, 0] on button "Select" at bounding box center [0, 0] width 0 height 0
